Goal: Check status: Check status

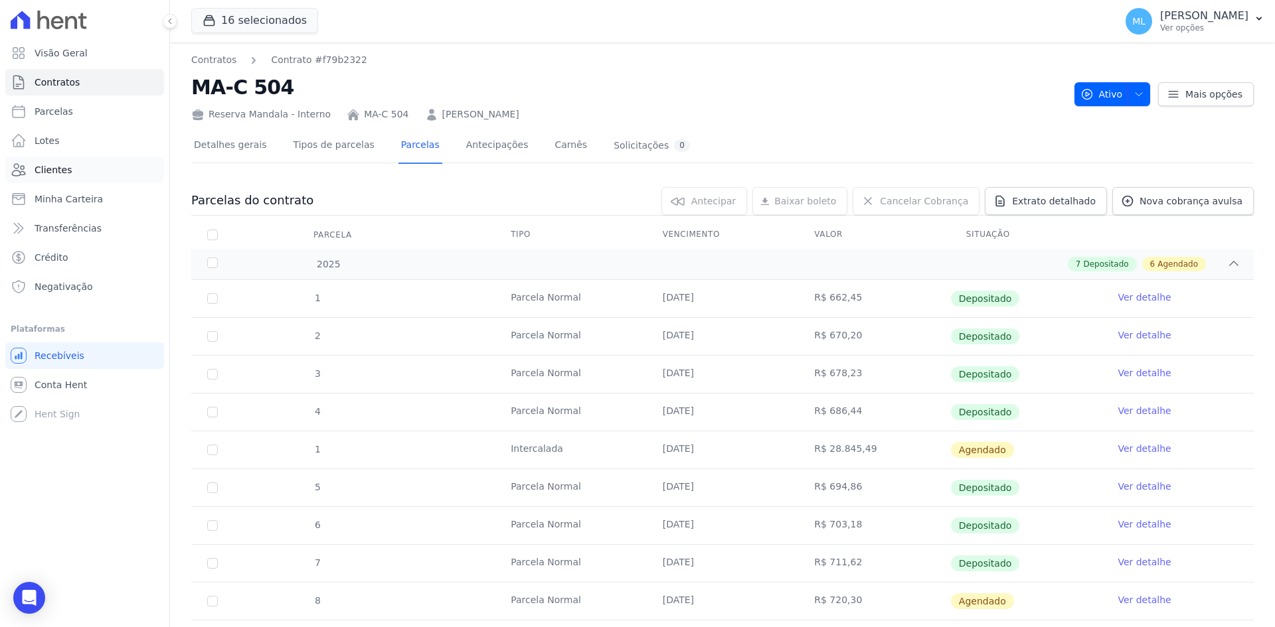
click at [72, 159] on link "Clientes" at bounding box center [84, 170] width 159 height 27
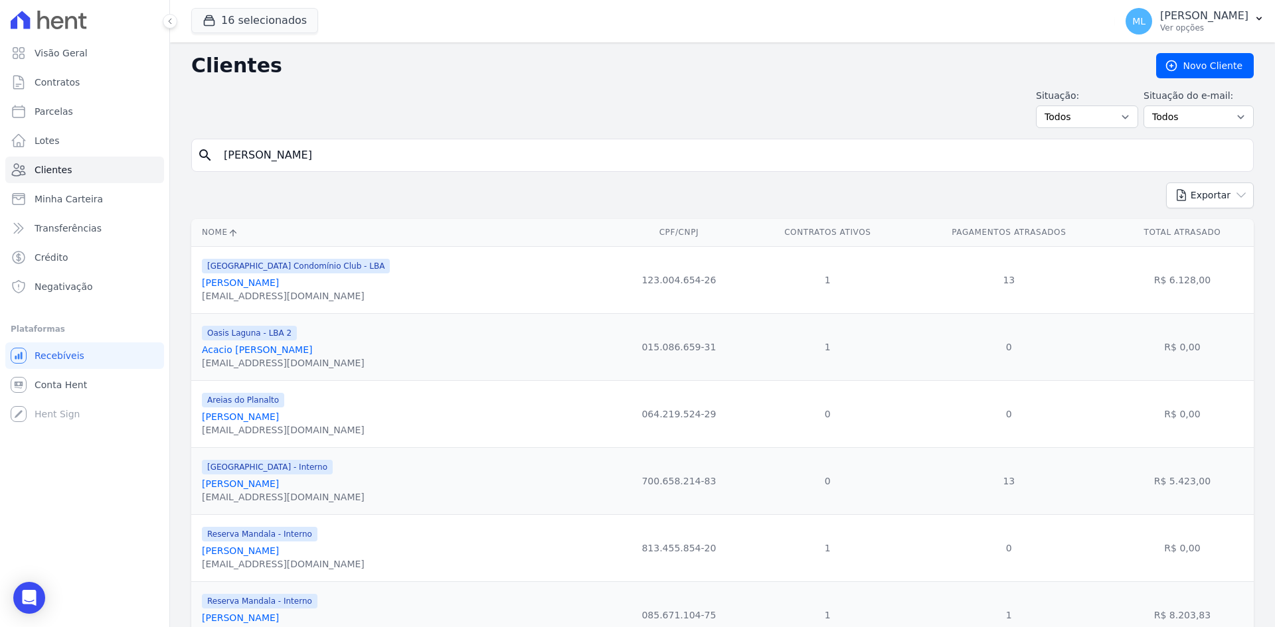
type input "[PERSON_NAME]"
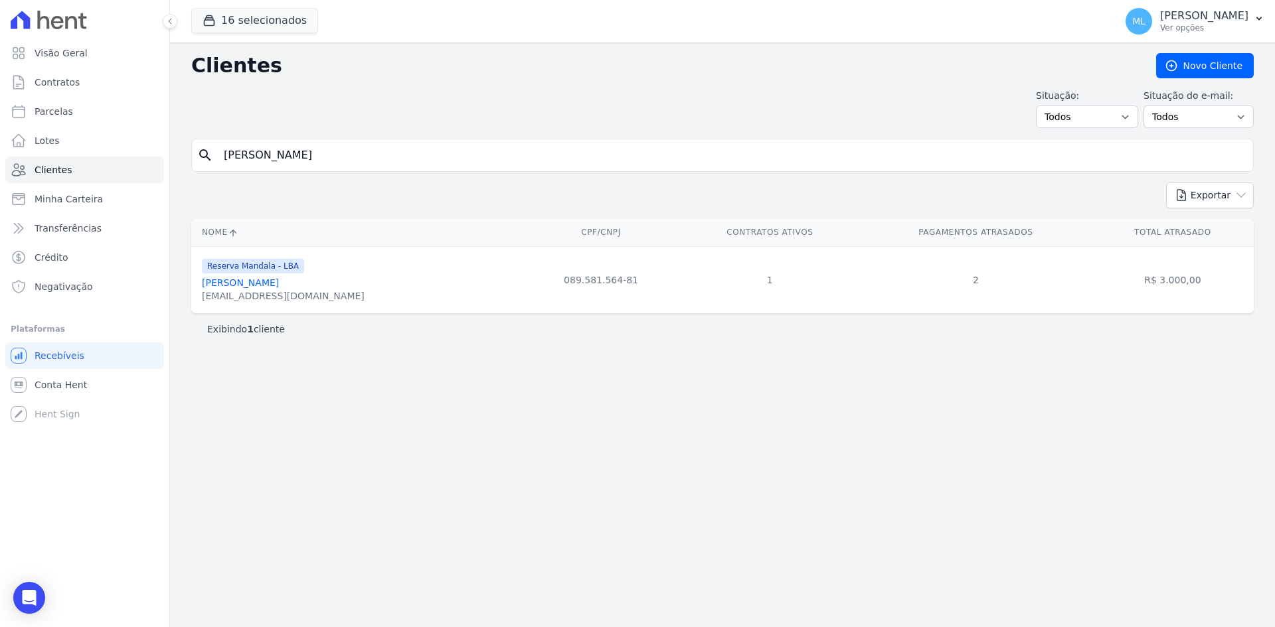
click at [279, 283] on link "[PERSON_NAME]" at bounding box center [240, 283] width 77 height 11
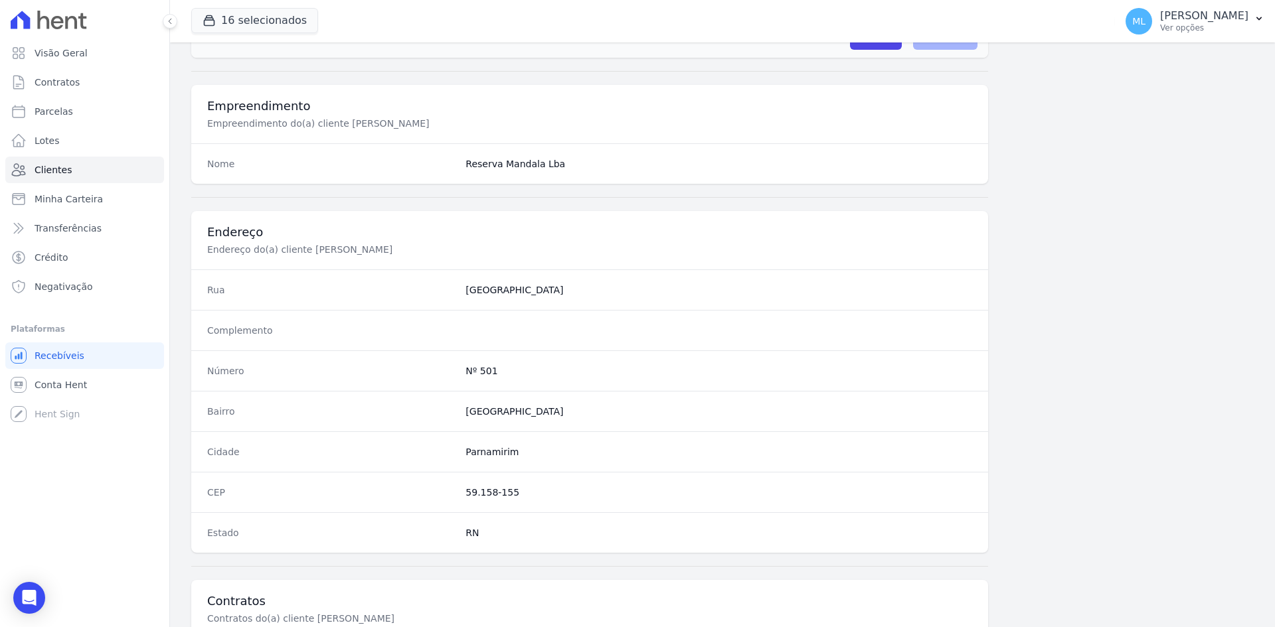
scroll to position [615, 0]
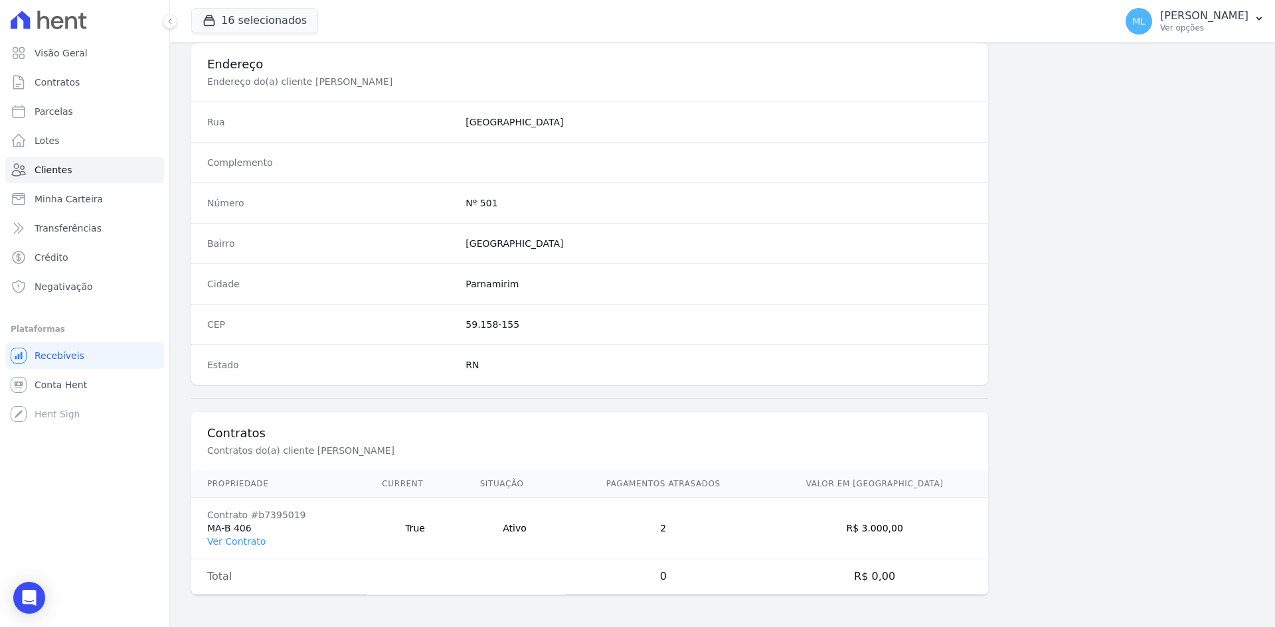
click at [246, 552] on td "Contrato #b7395019 MA-B 406 Ver Contrato" at bounding box center [278, 529] width 175 height 62
click at [247, 543] on link "Ver Contrato" at bounding box center [236, 541] width 58 height 11
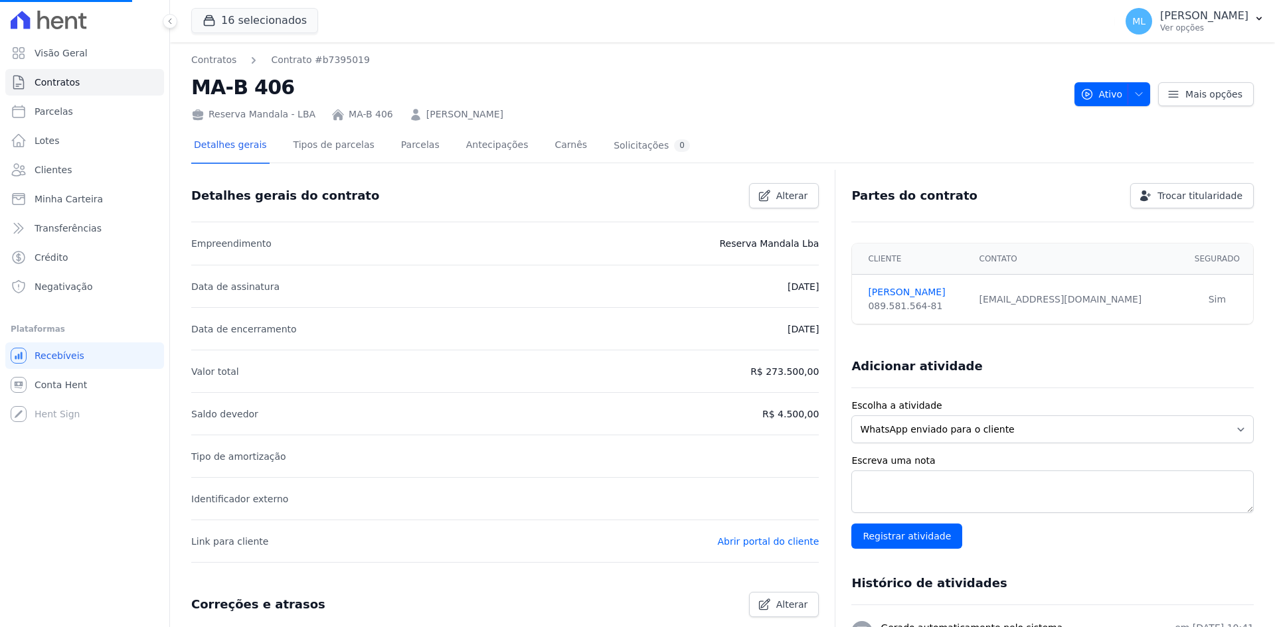
click at [390, 165] on div at bounding box center [722, 168] width 1062 height 11
click at [398, 150] on link "Parcelas" at bounding box center [420, 146] width 44 height 35
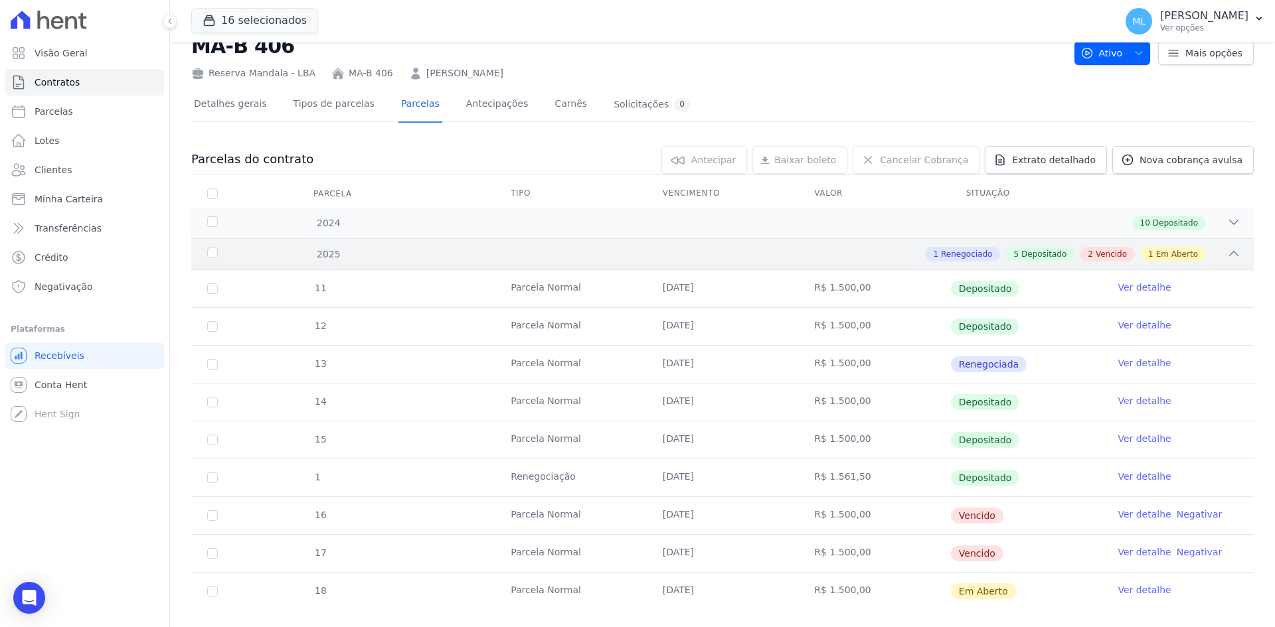
scroll to position [64, 0]
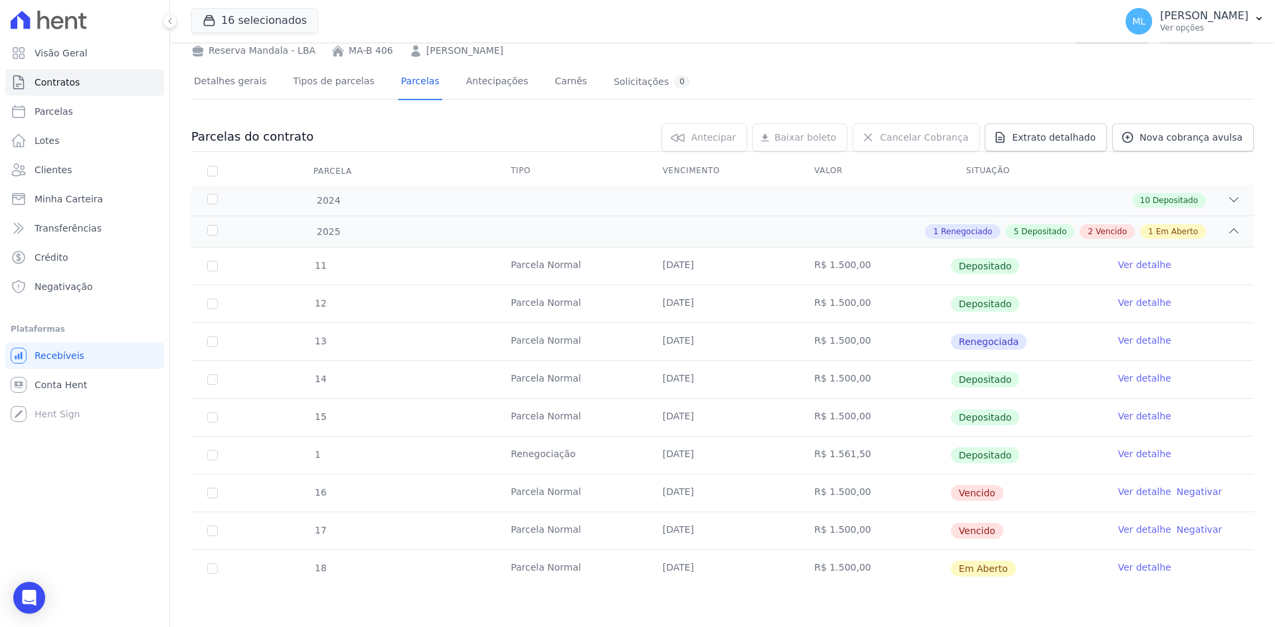
click at [1139, 486] on link "Ver detalhe" at bounding box center [1143, 491] width 53 height 13
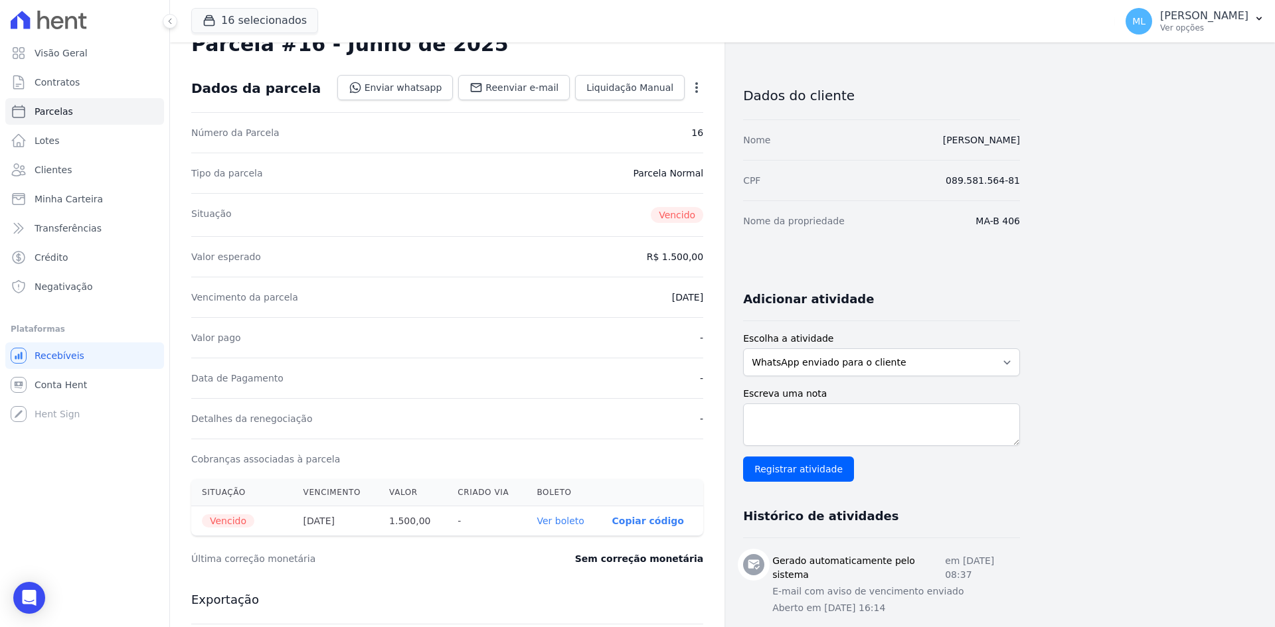
scroll to position [66, 0]
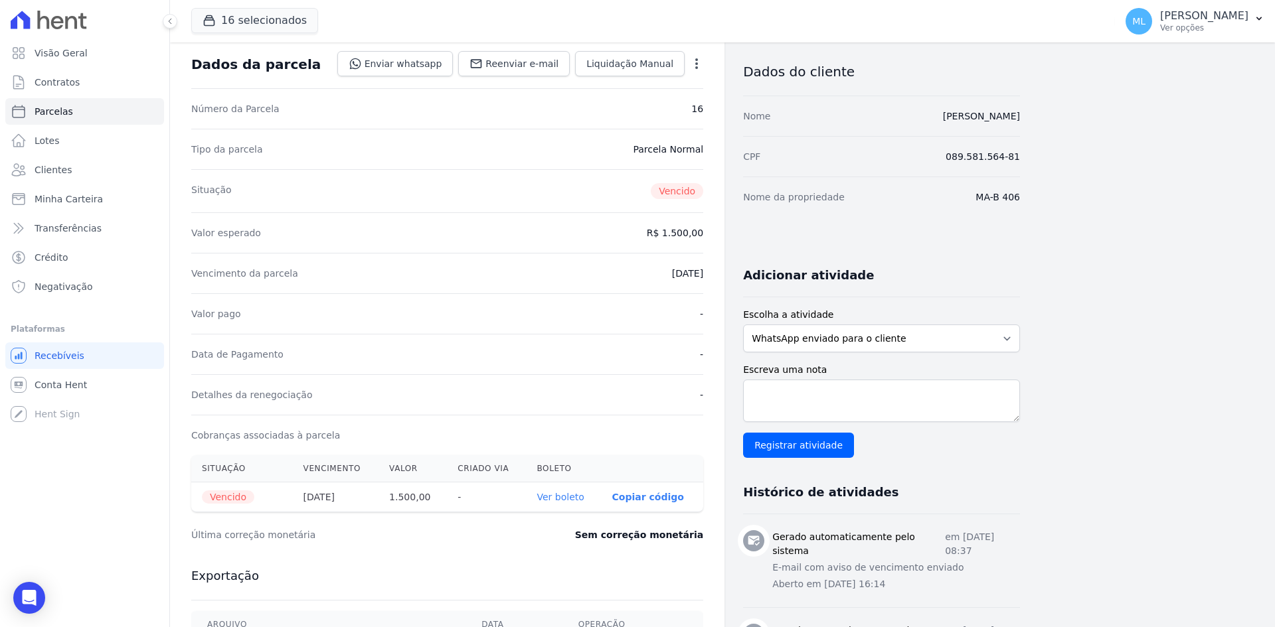
click at [570, 492] on link "Ver boleto" at bounding box center [560, 497] width 47 height 11
